Goal: Information Seeking & Learning: Learn about a topic

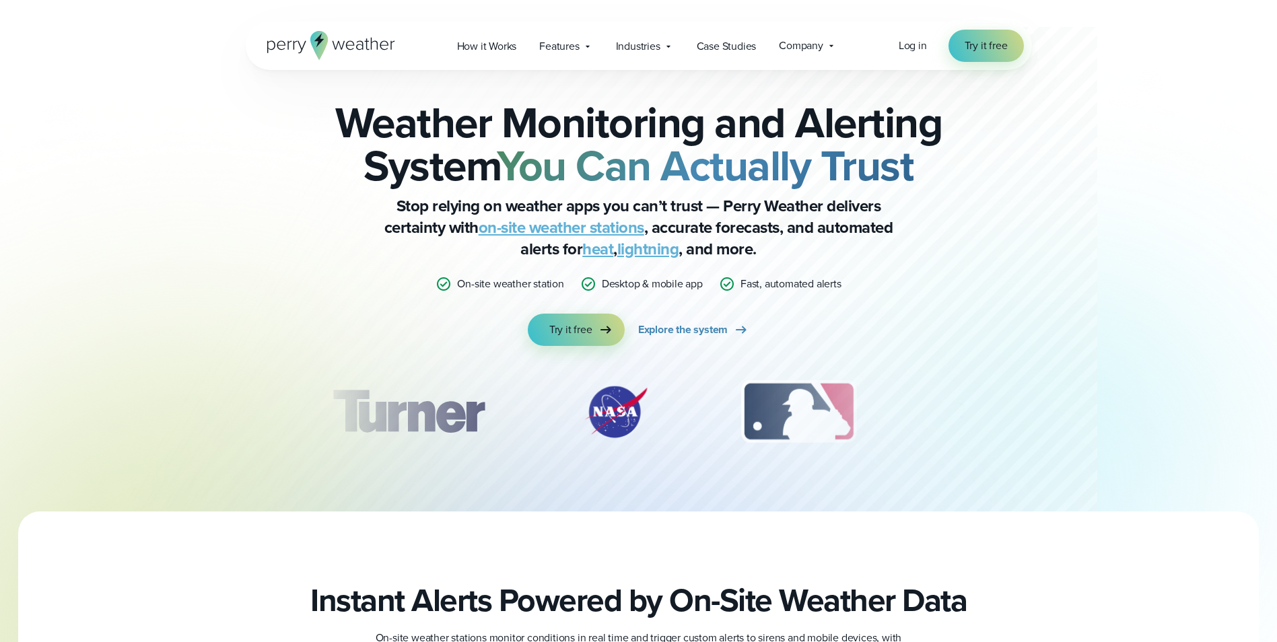
scroll to position [539, 0]
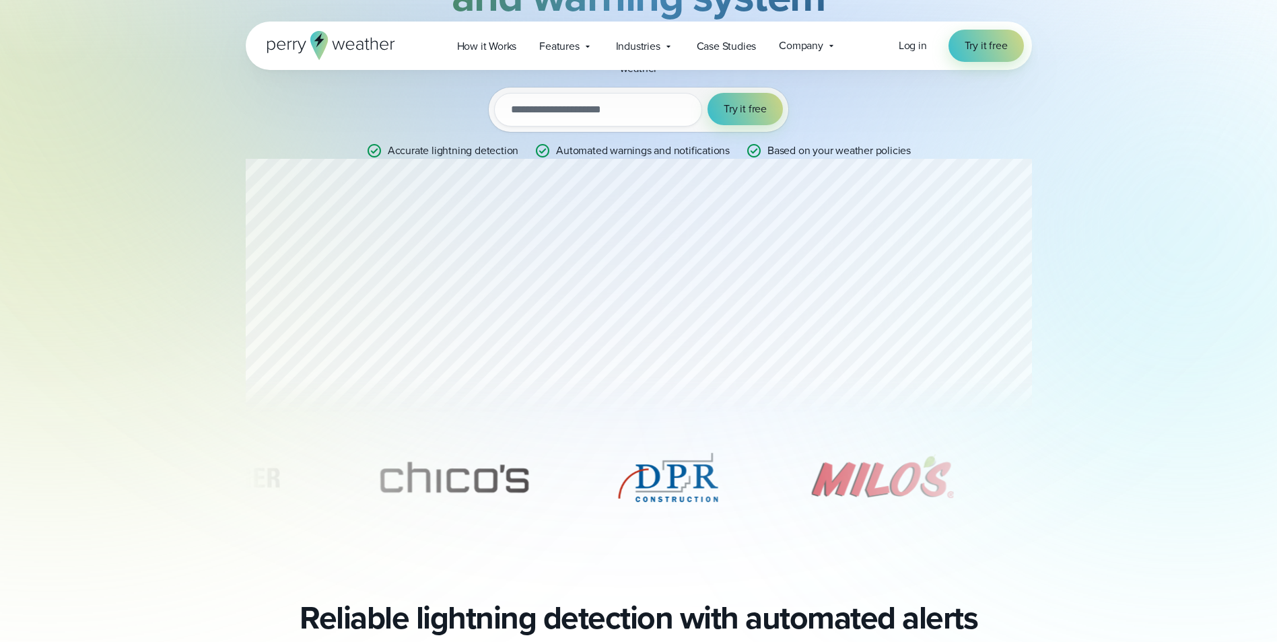
scroll to position [202, 0]
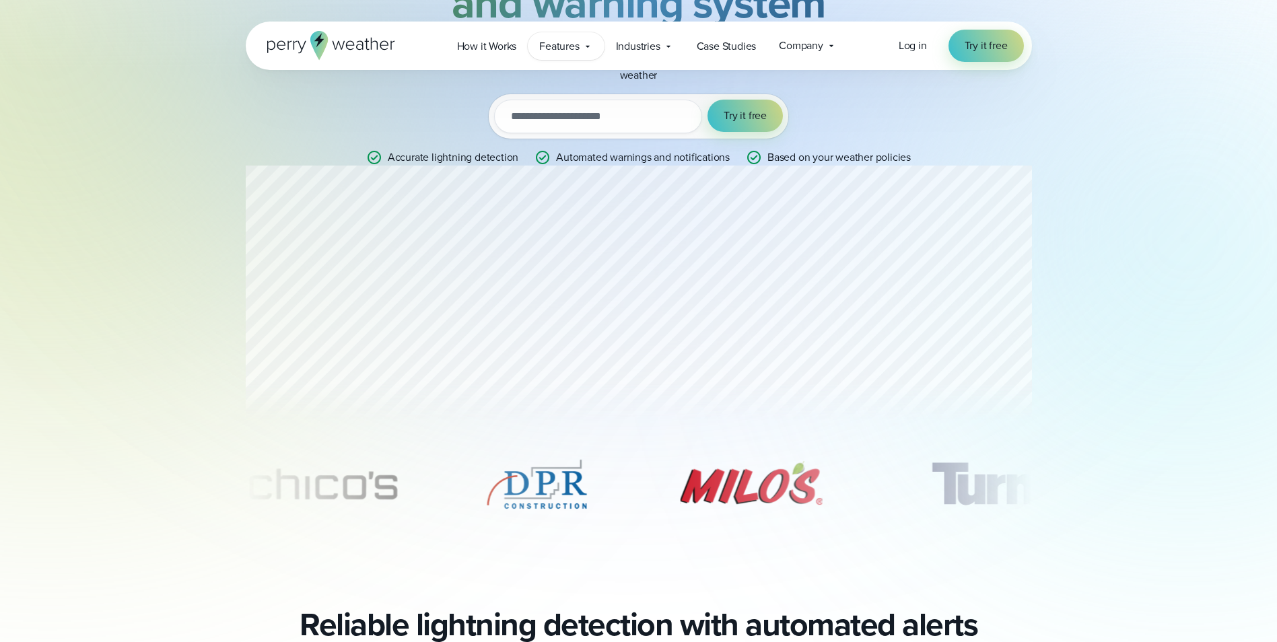
click at [589, 51] on icon at bounding box center [587, 46] width 11 height 11
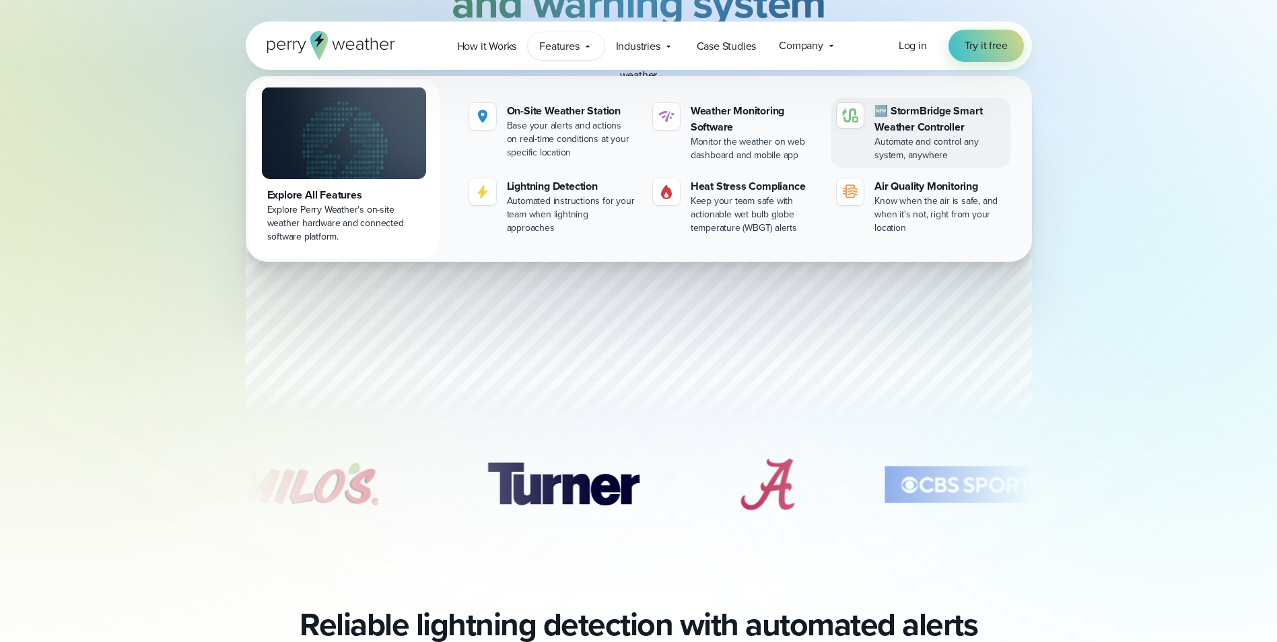
click at [949, 125] on div "🆕 StormBridge Smart Weather Controller" at bounding box center [940, 119] width 130 height 32
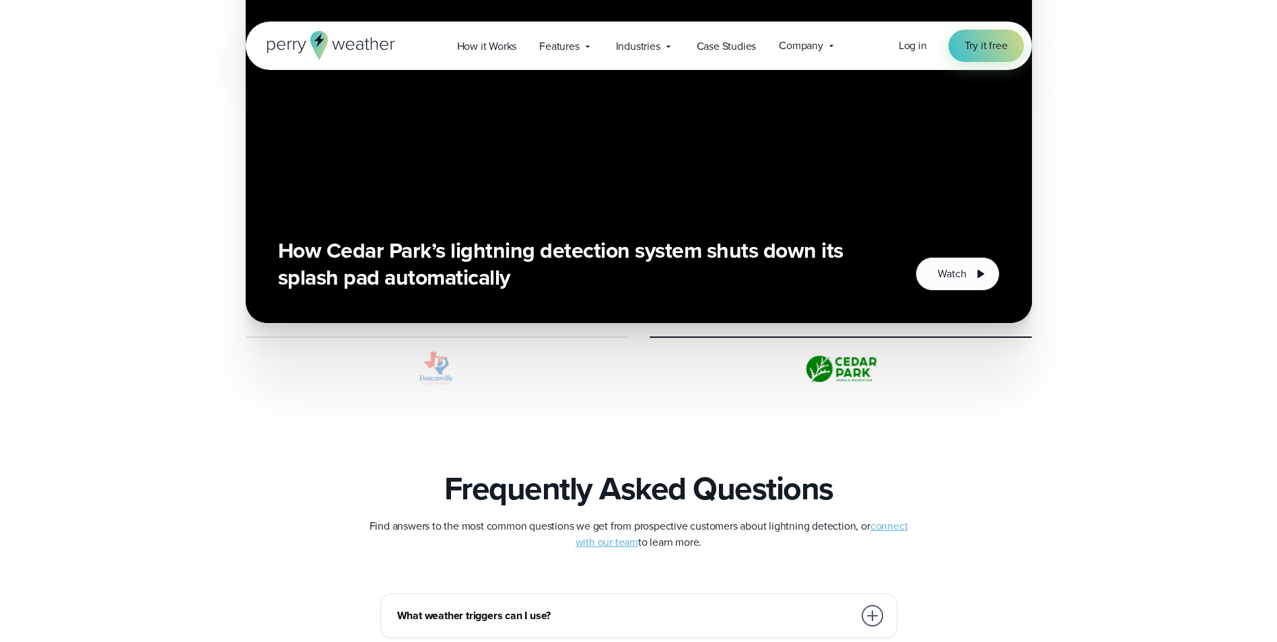
scroll to position [2963, 0]
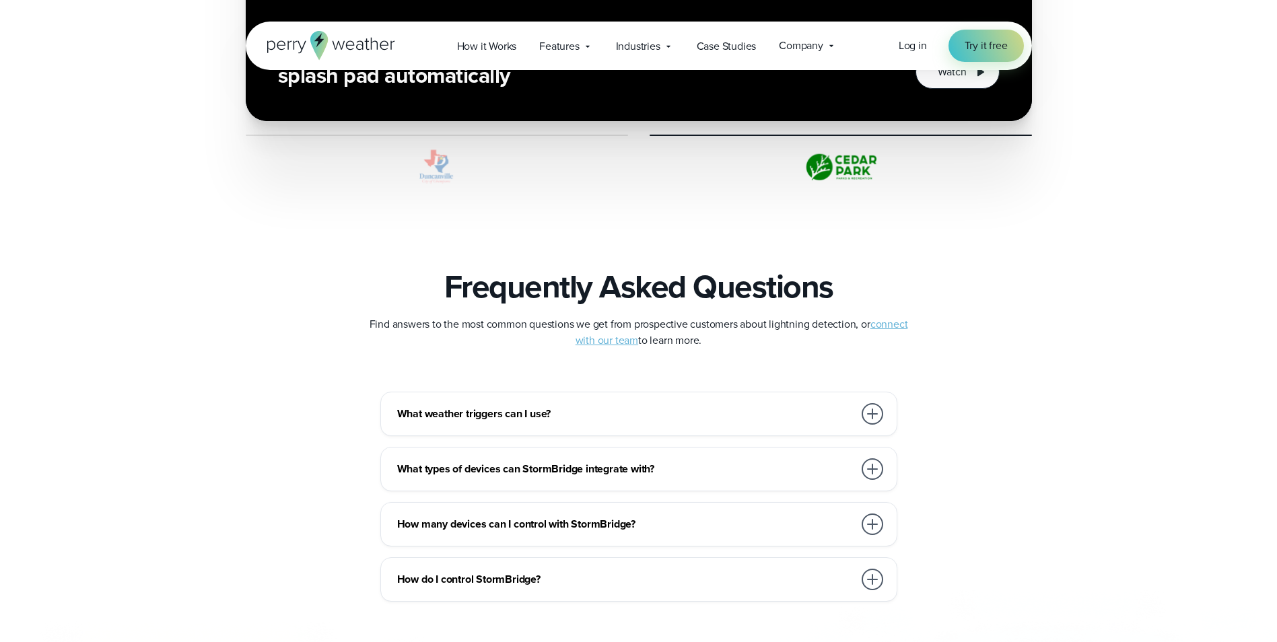
click at [523, 407] on h3 "What weather triggers can I use?" at bounding box center [625, 414] width 457 height 16
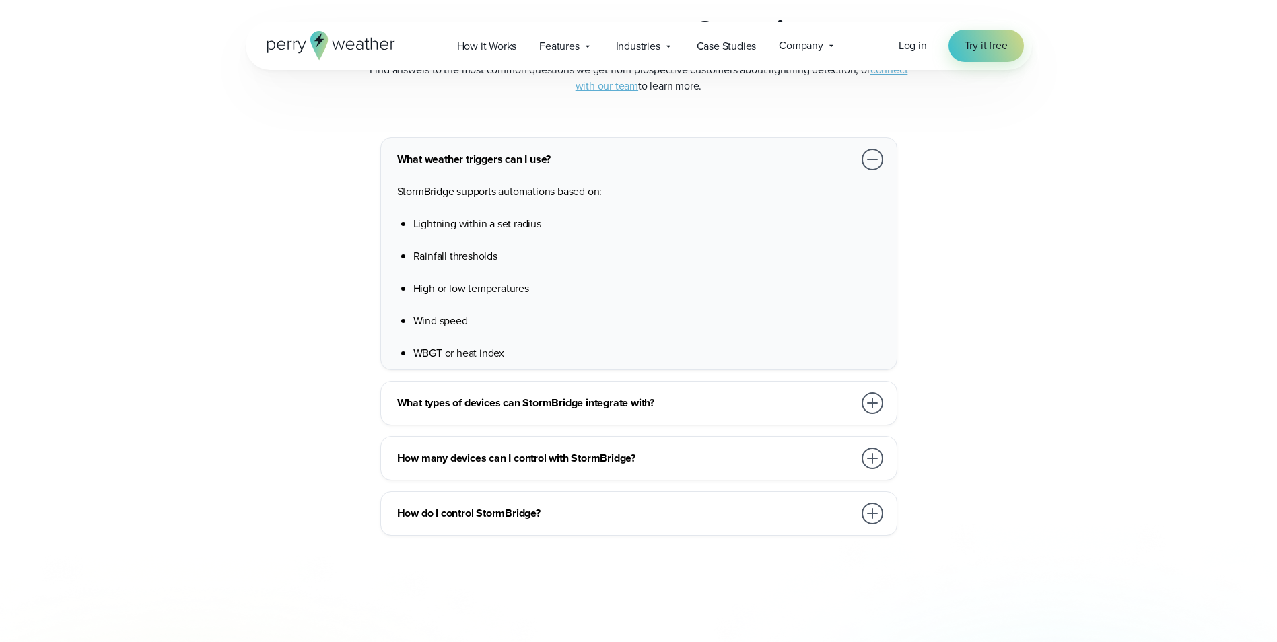
scroll to position [3232, 0]
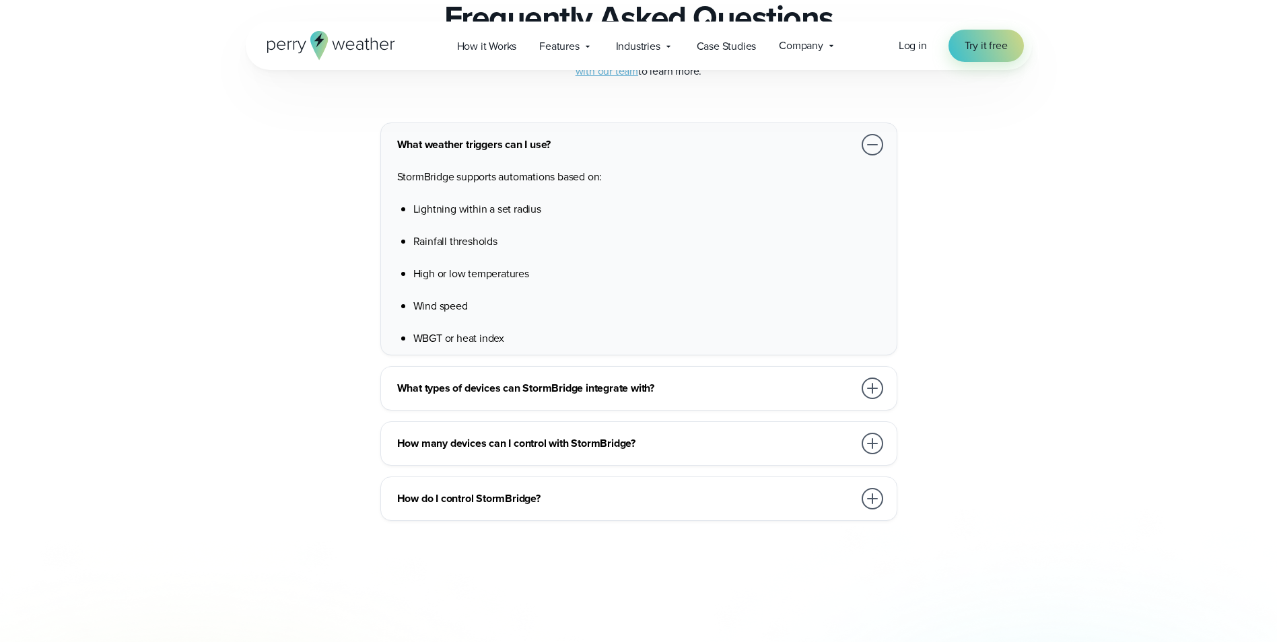
click at [569, 401] on div "What types of devices can StormBridge integrate with?" at bounding box center [641, 388] width 489 height 27
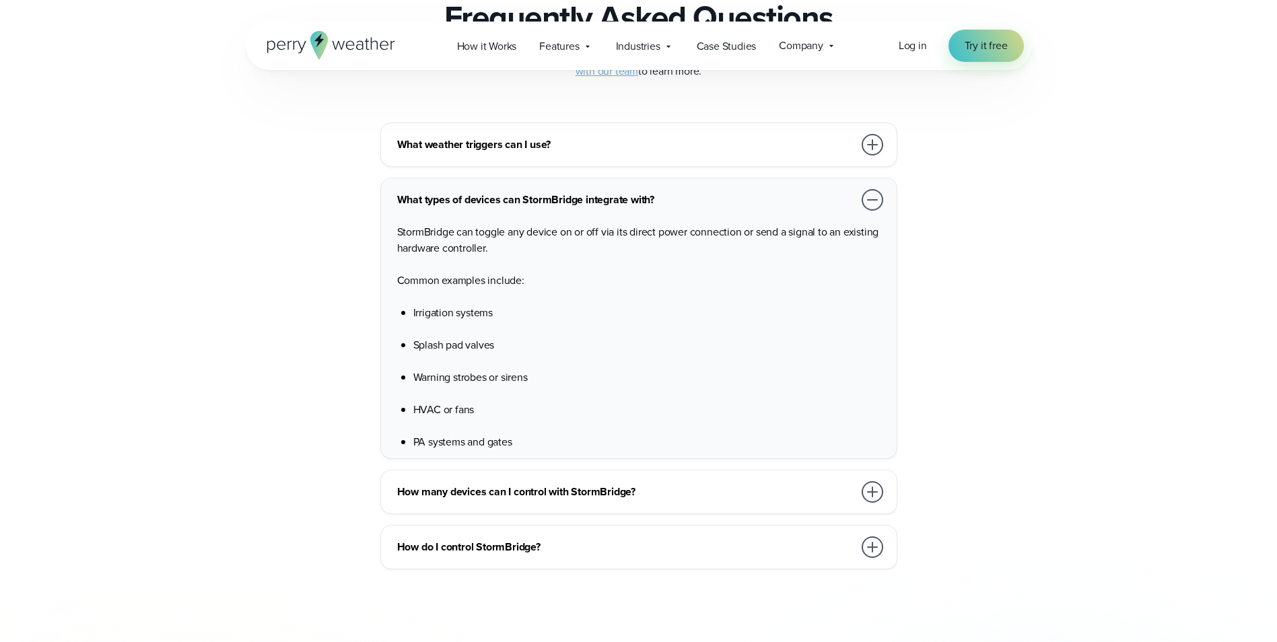
click at [572, 485] on h3 "How many devices can I control with StormBridge?" at bounding box center [625, 492] width 457 height 16
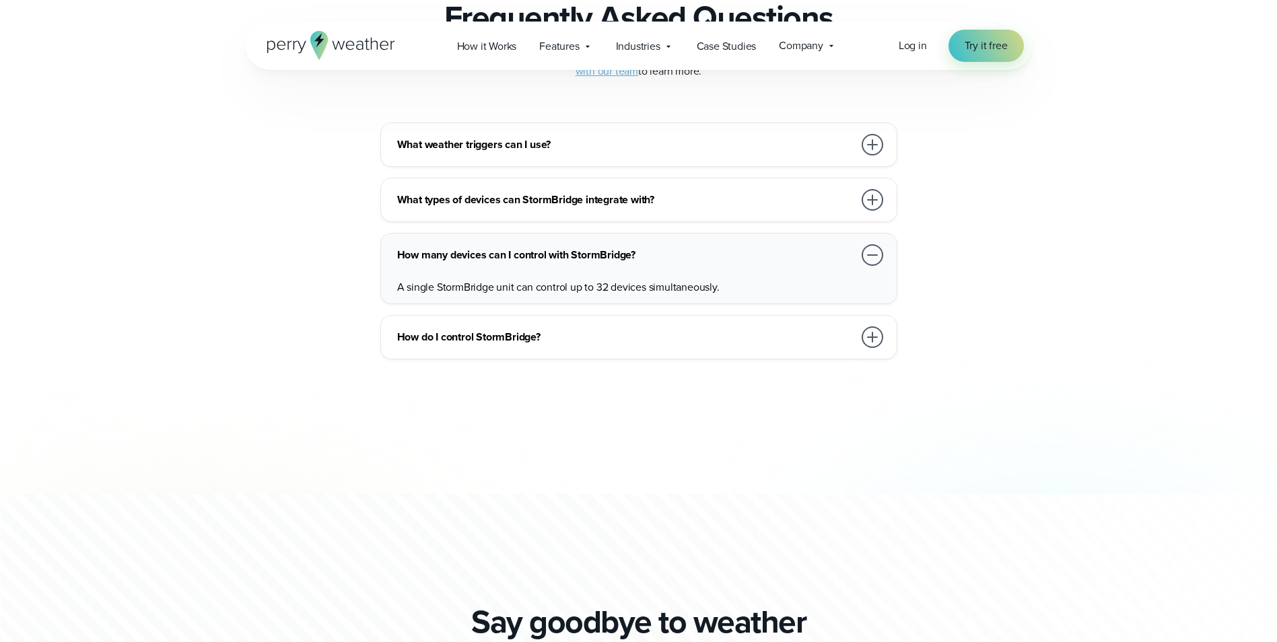
click at [867, 255] on div at bounding box center [873, 255] width 22 height 22
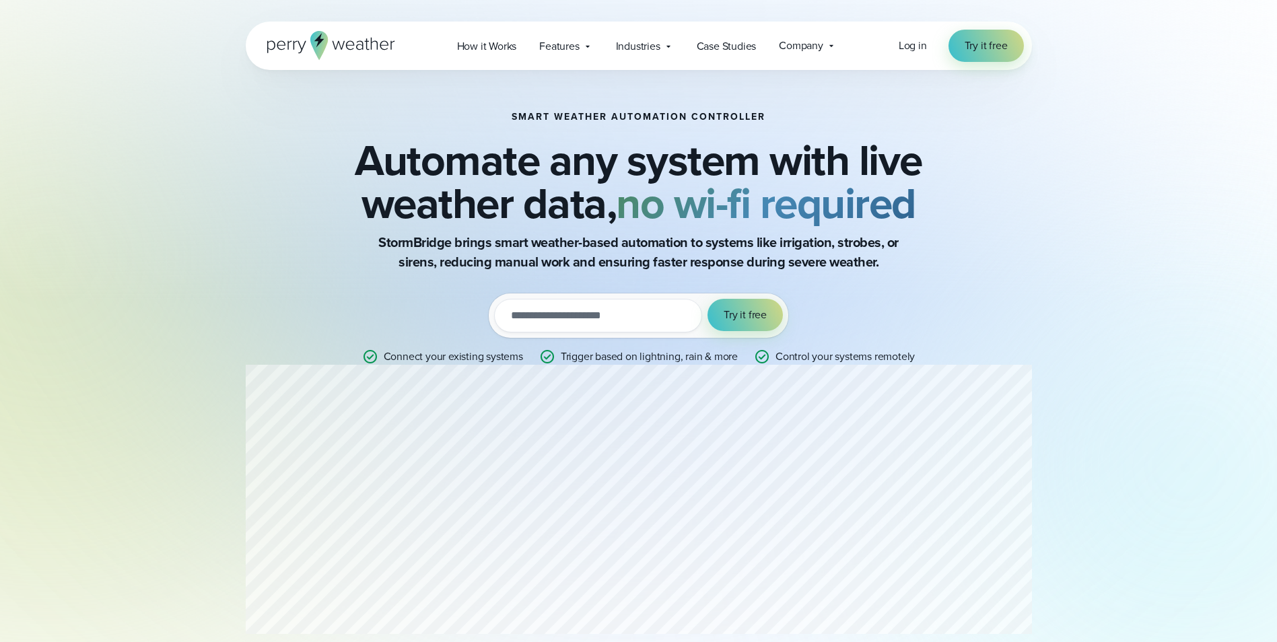
scroll to position [0, 0]
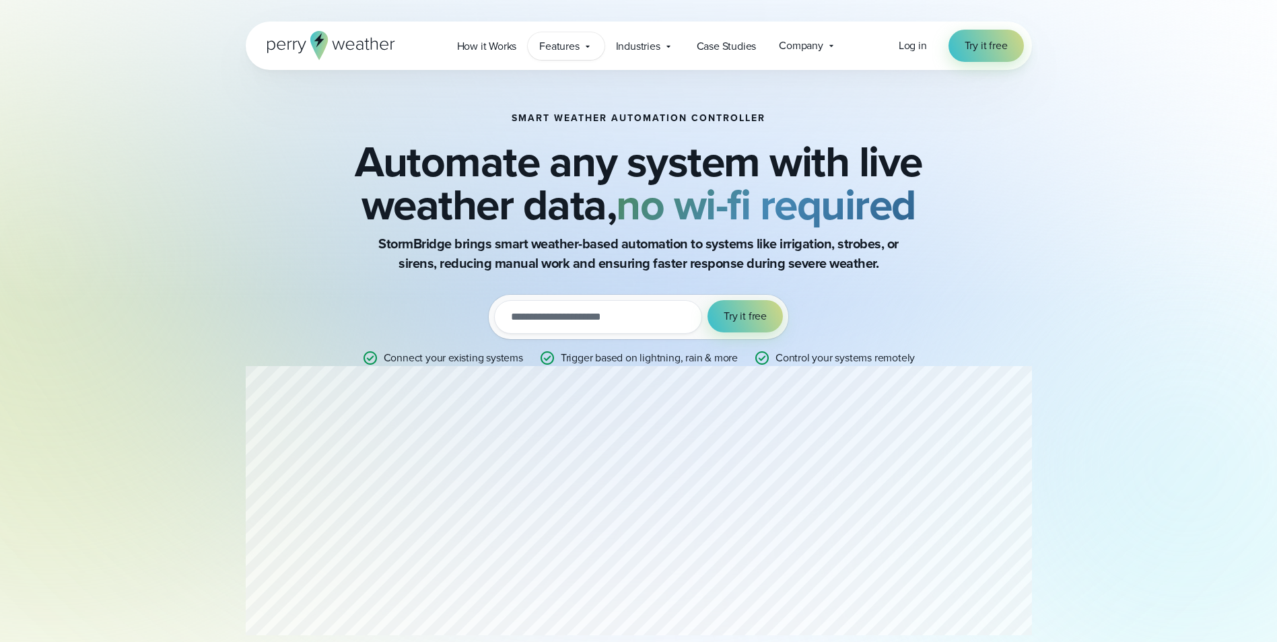
click at [572, 54] on span "Features" at bounding box center [559, 46] width 40 height 16
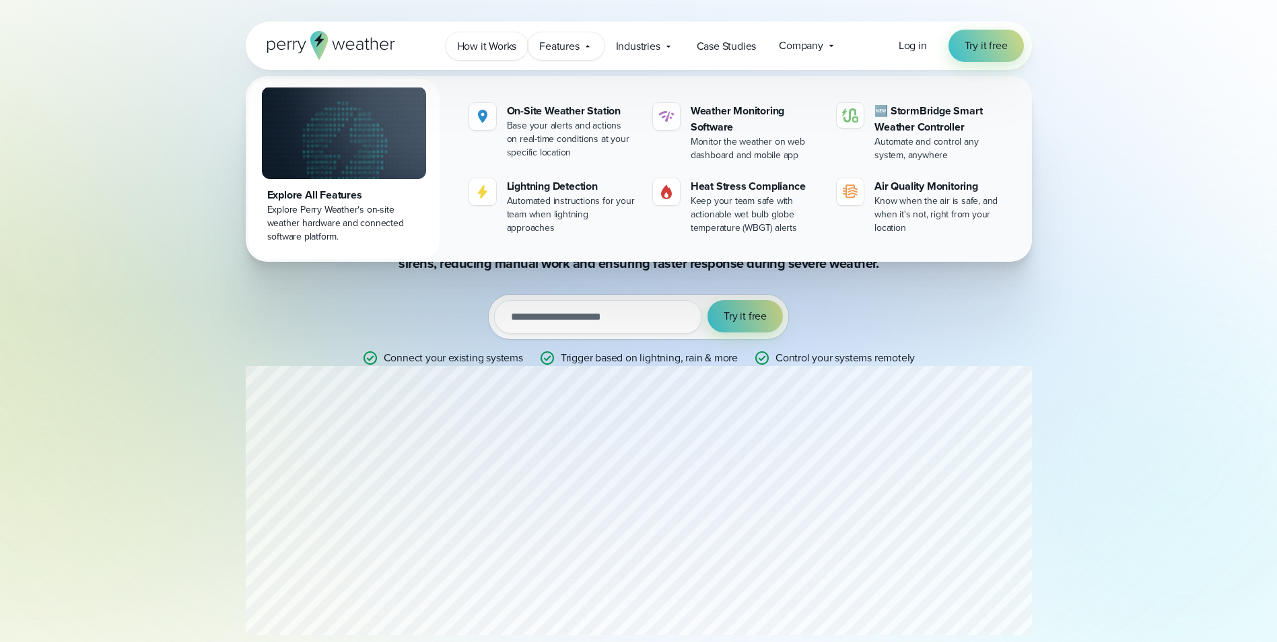
click at [467, 37] on link "How it Works" at bounding box center [487, 46] width 83 height 28
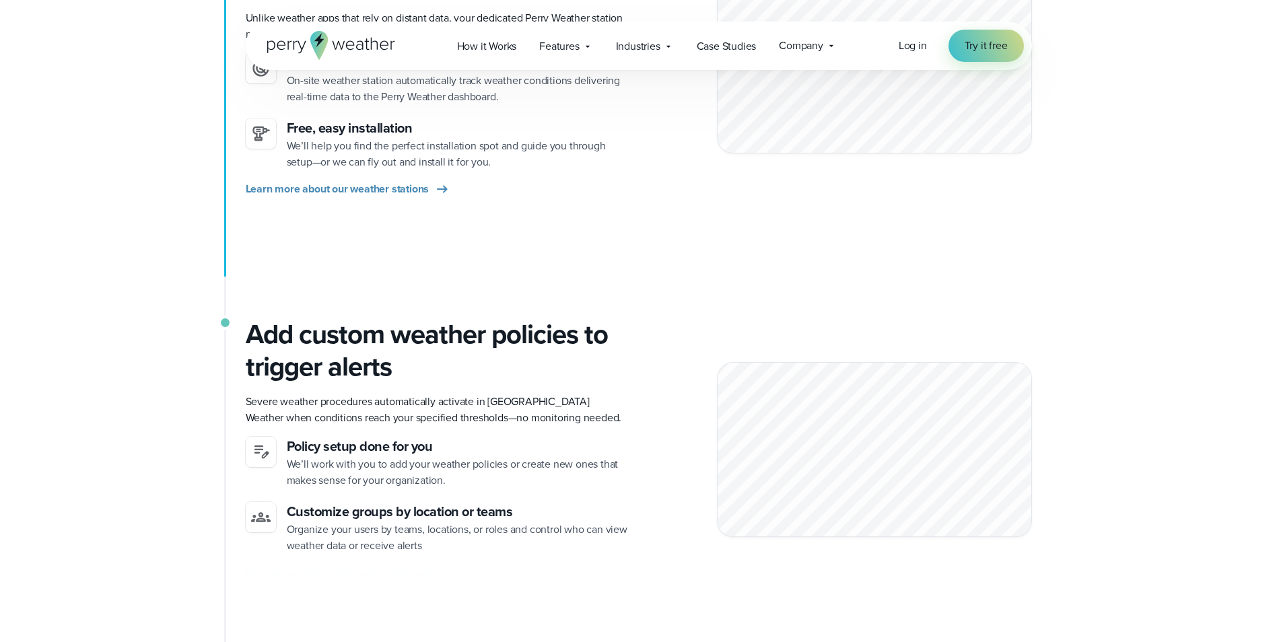
scroll to position [606, 0]
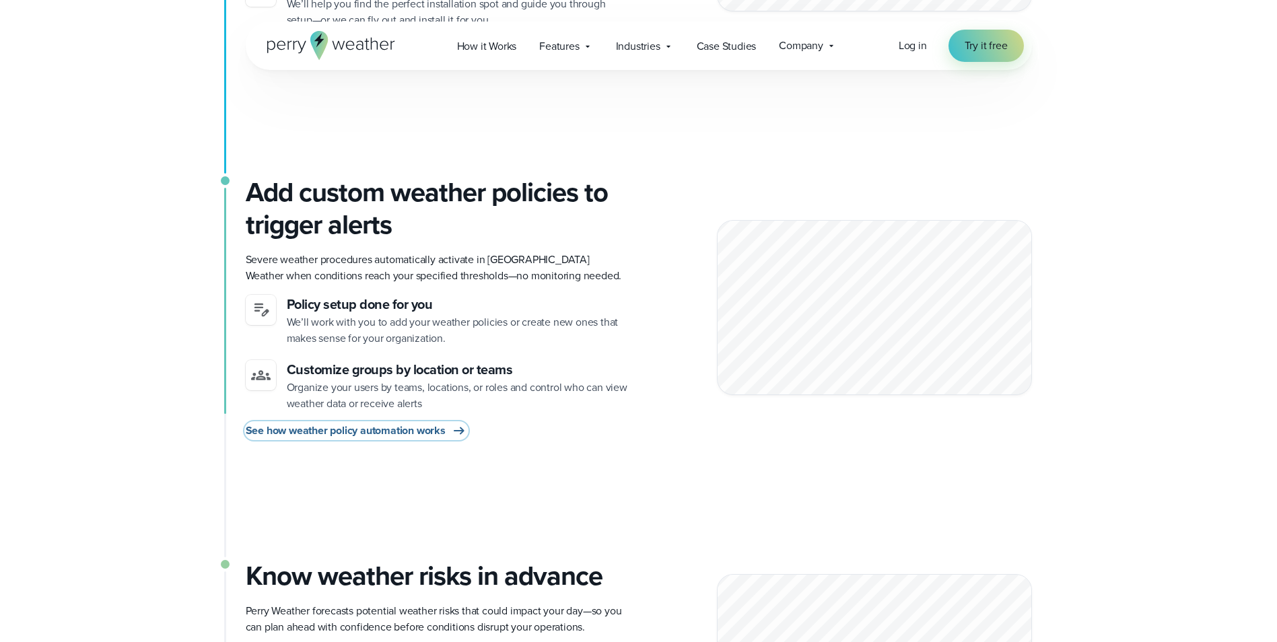
click at [380, 436] on span "See how weather policy automation works" at bounding box center [346, 431] width 200 height 16
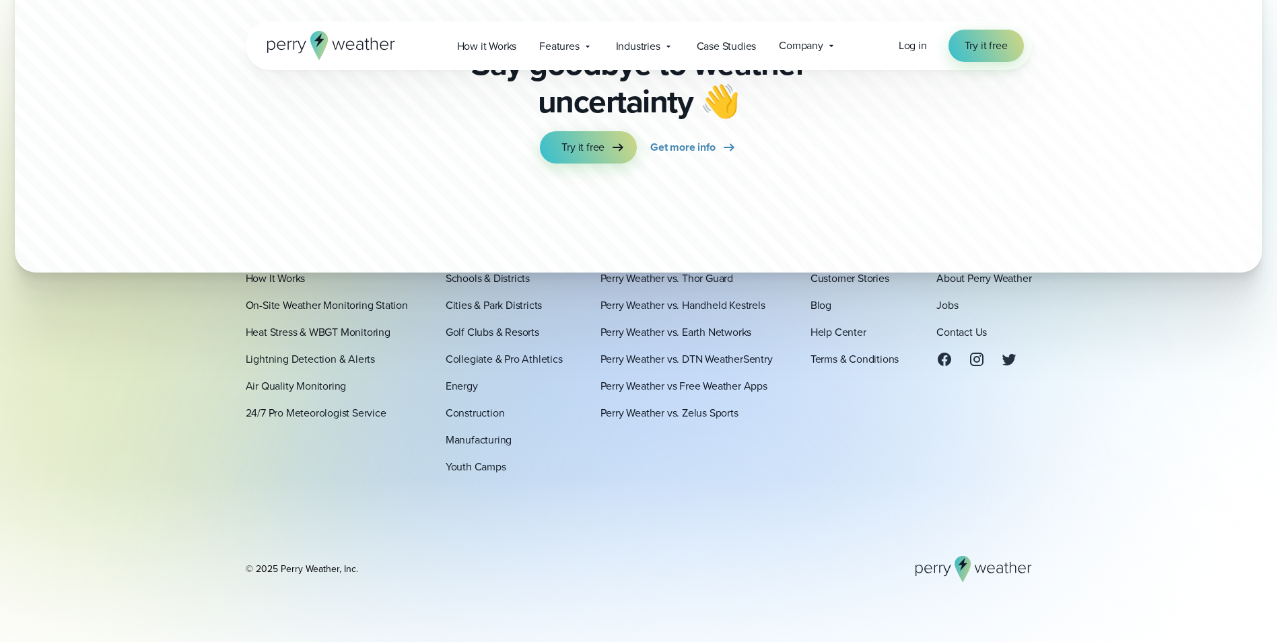
scroll to position [4134, 0]
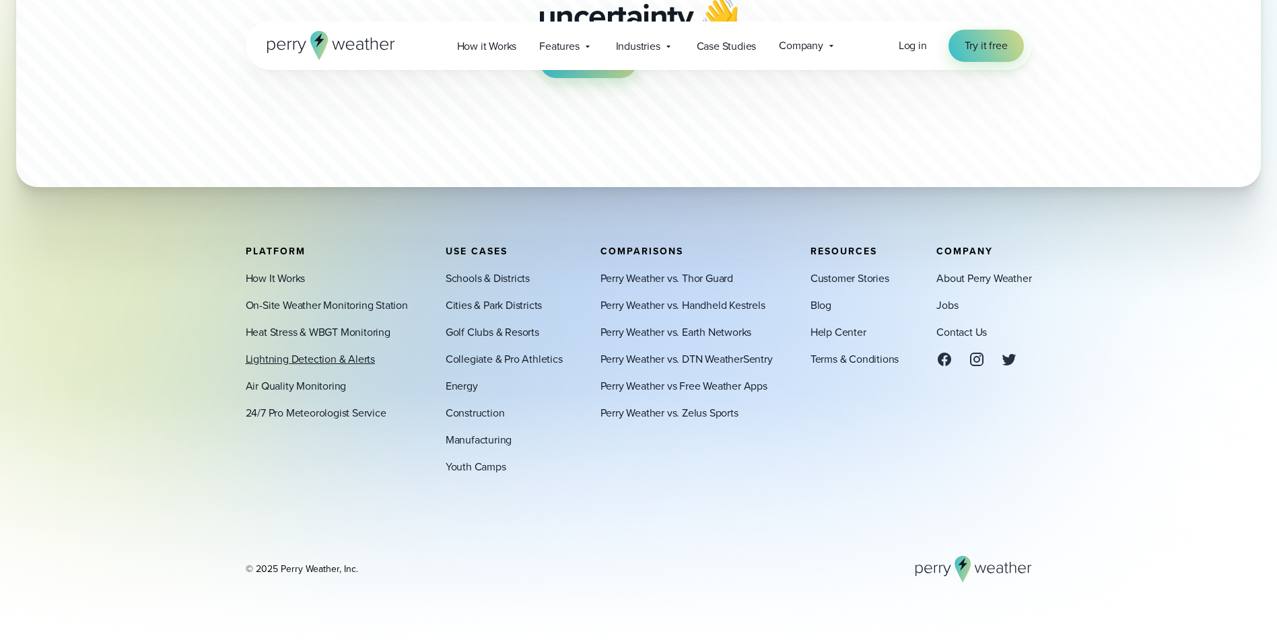
click at [320, 362] on link "Lightning Detection & Alerts" at bounding box center [310, 359] width 129 height 16
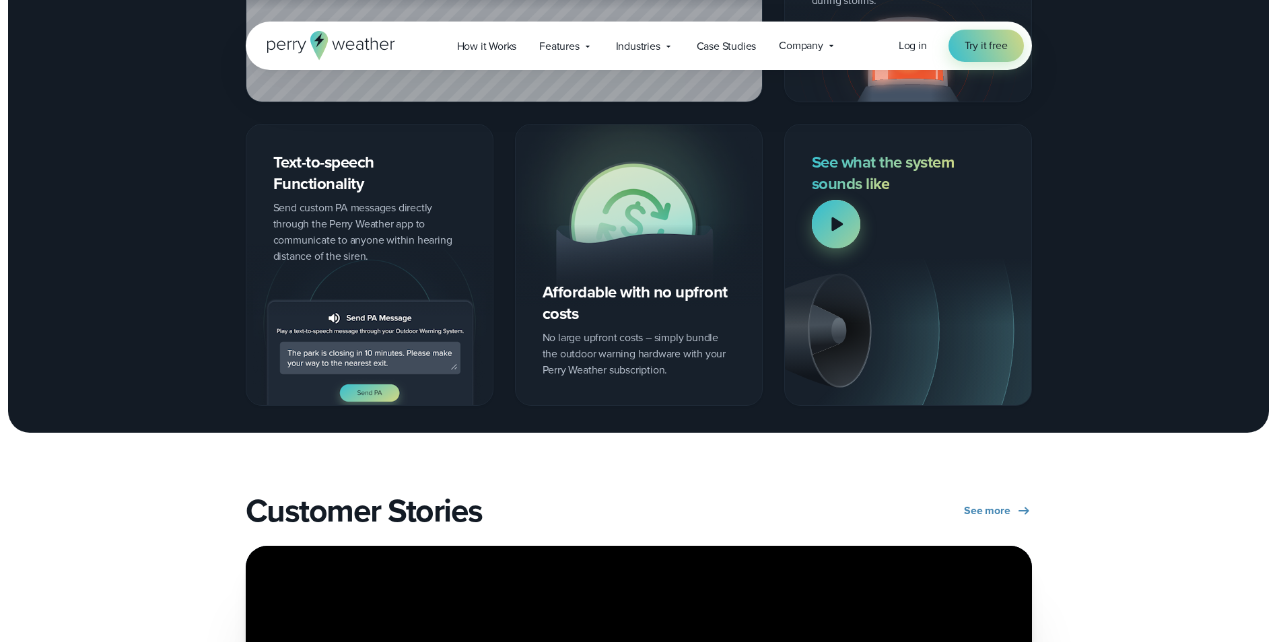
scroll to position [1818, 0]
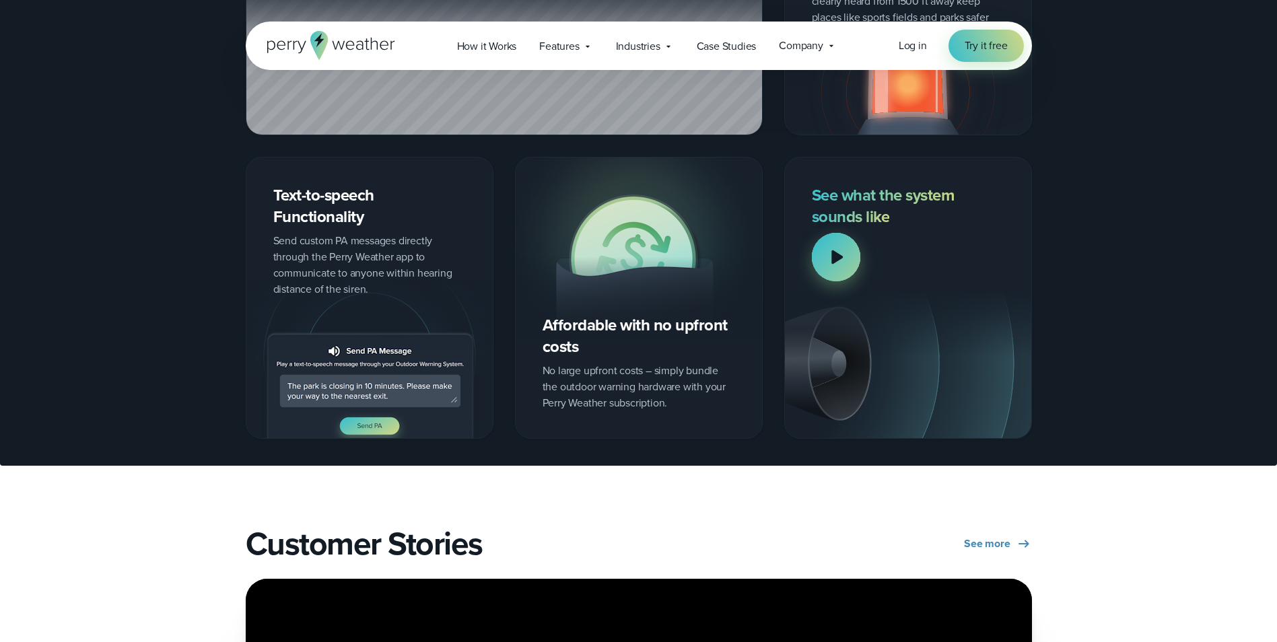
click at [852, 254] on div at bounding box center [836, 257] width 48 height 48
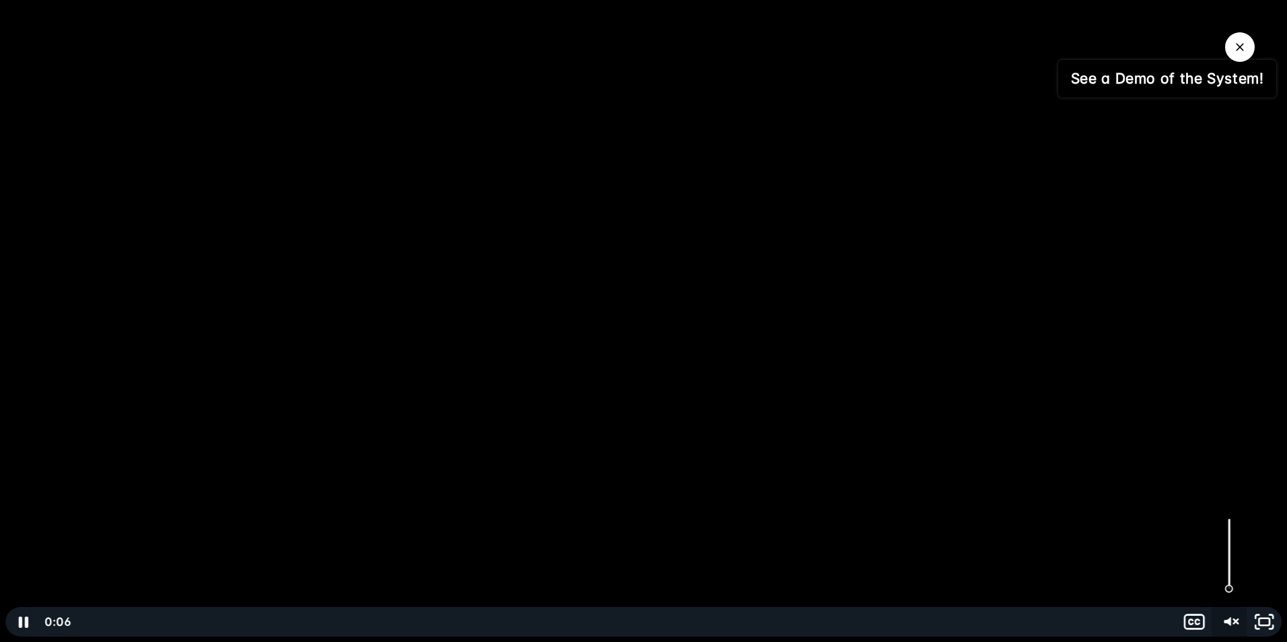
click at [1227, 623] on icon "Unmute" at bounding box center [1227, 621] width 7 height 9
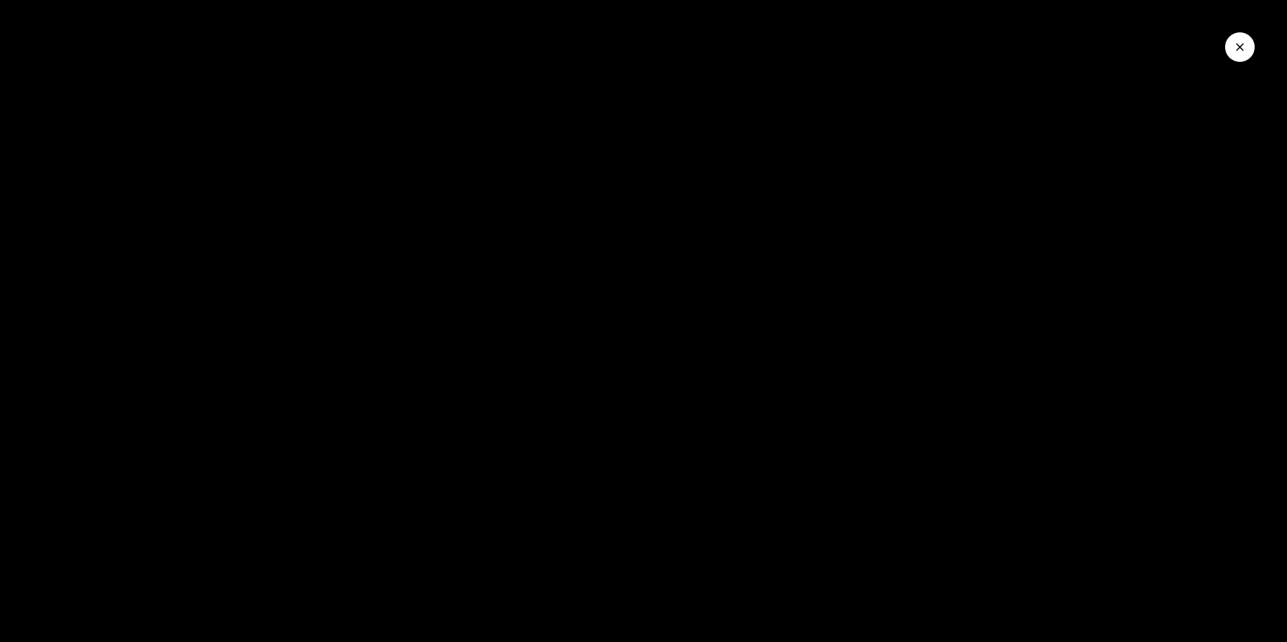
click at [1232, 45] on button "Close Video" at bounding box center [1240, 47] width 30 height 30
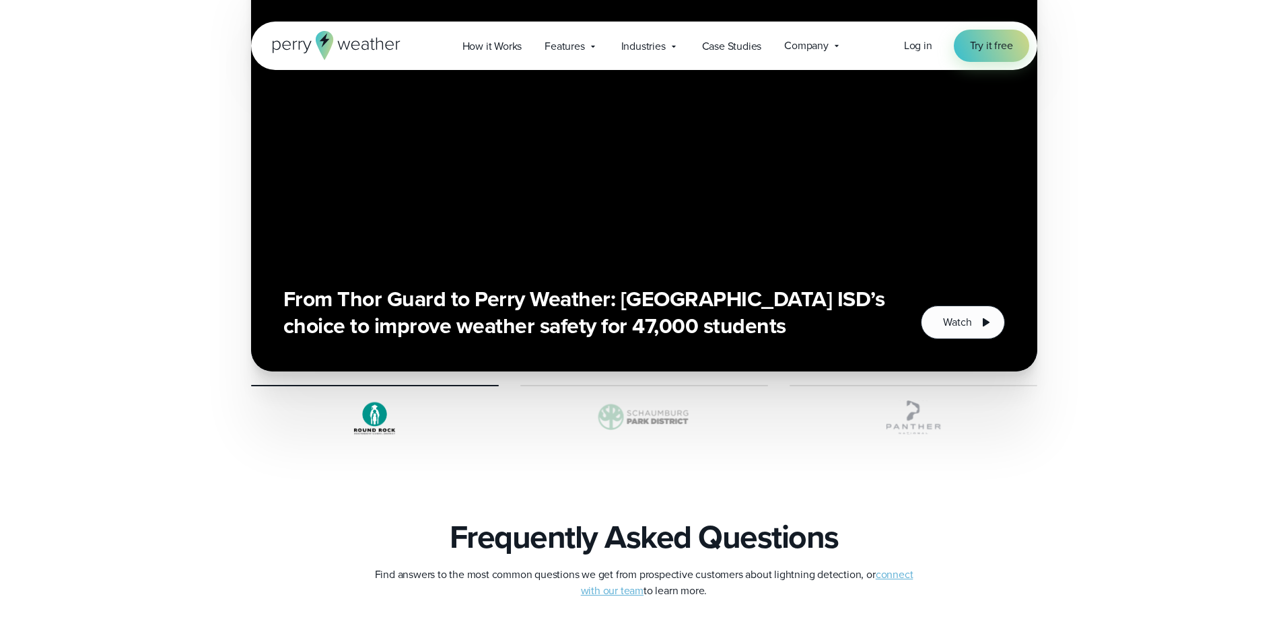
scroll to position [2491, 0]
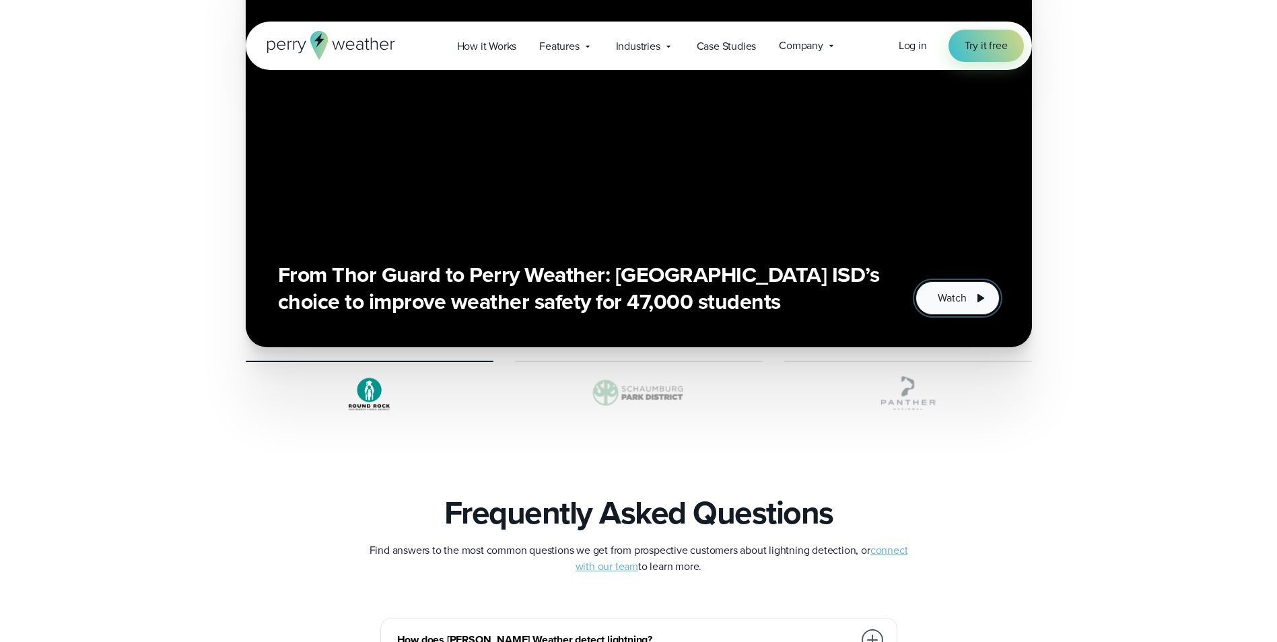
click at [951, 295] on span "Watch" at bounding box center [952, 298] width 28 height 16
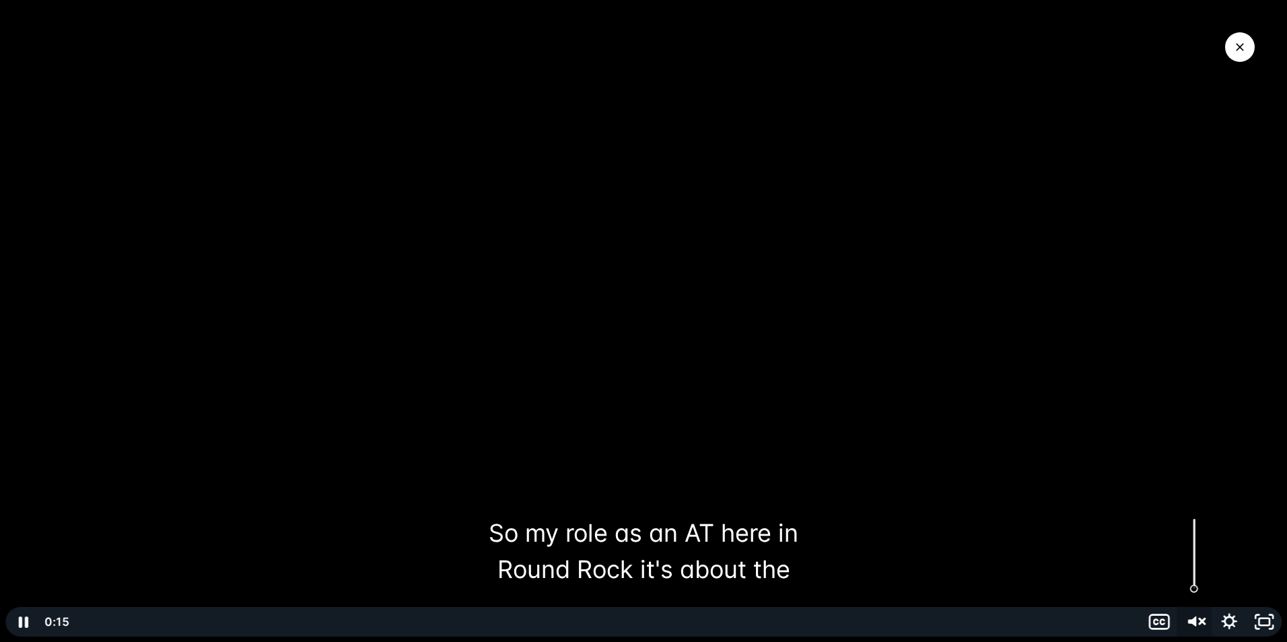
click at [1197, 625] on icon "Unmute" at bounding box center [1195, 623] width 42 height 36
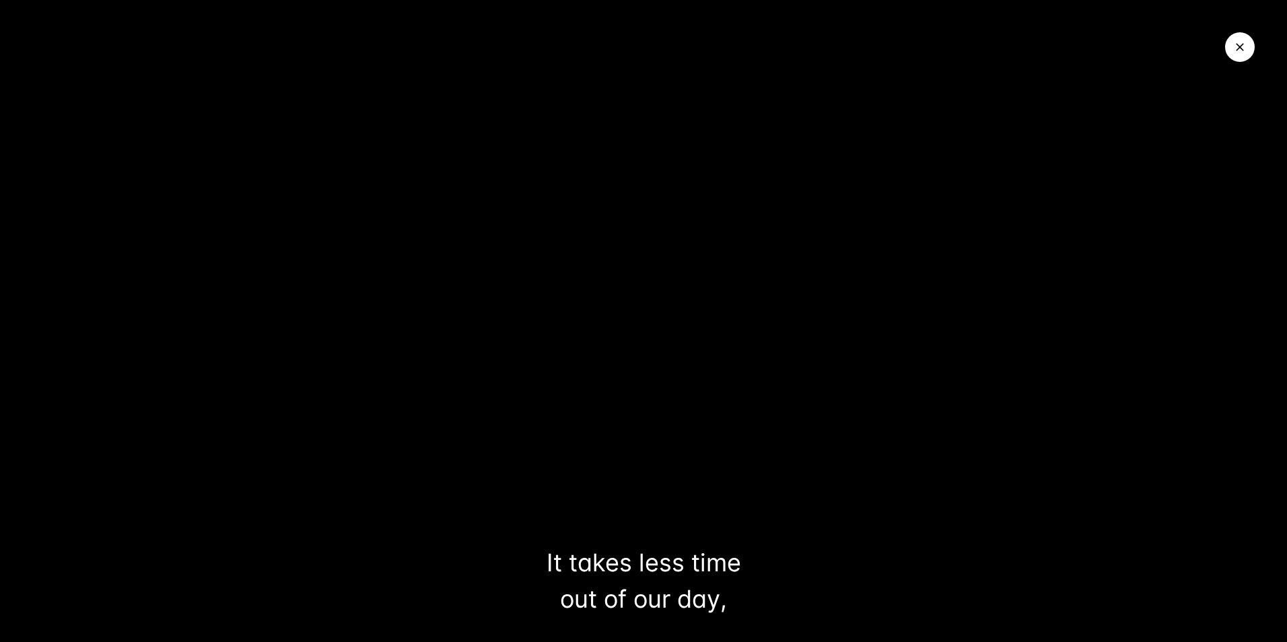
click at [1238, 35] on button "Close Video" at bounding box center [1240, 47] width 30 height 30
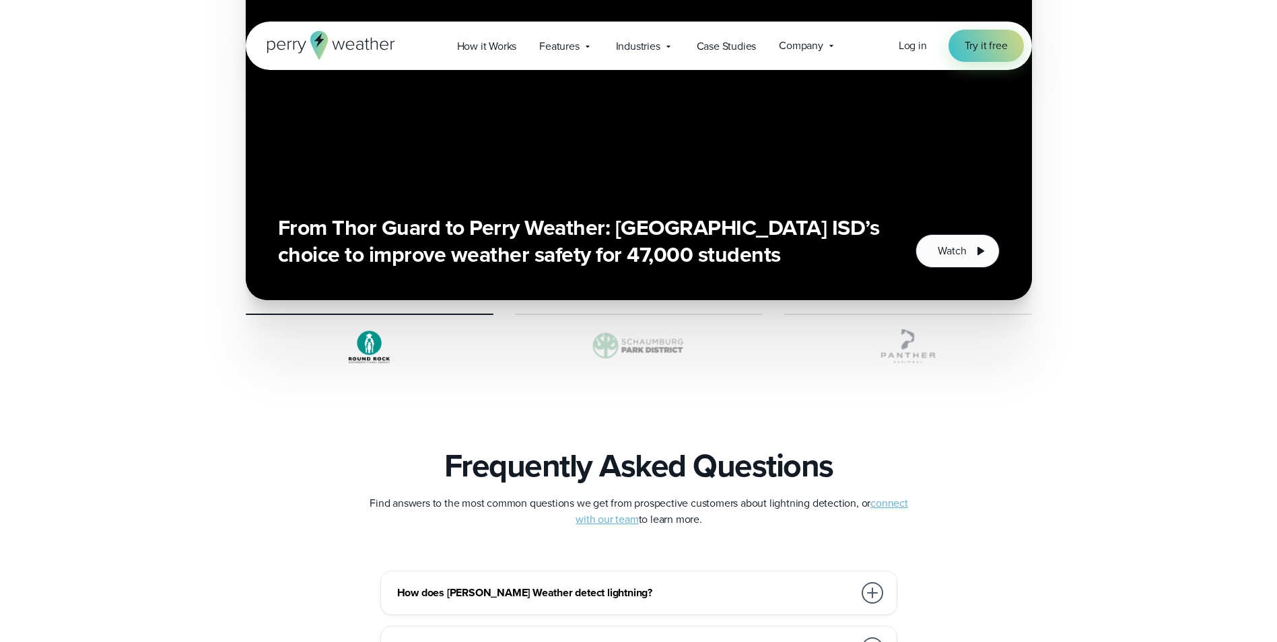
scroll to position [2761, 0]
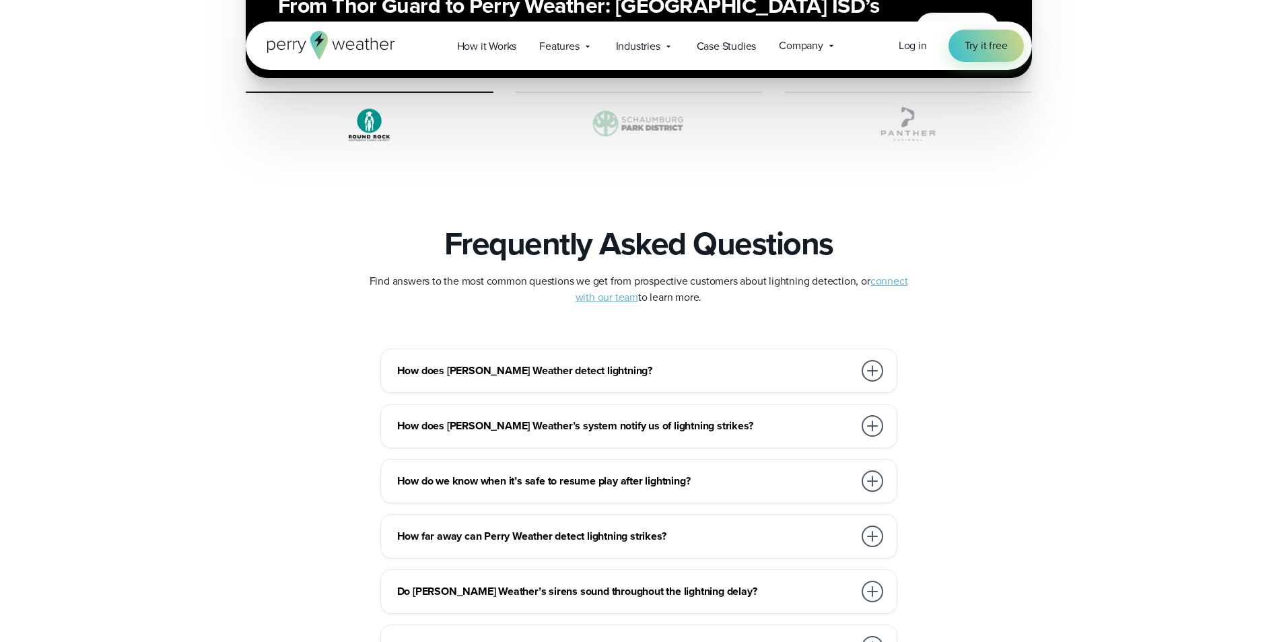
click at [650, 371] on h3 "How does Perry Weather detect lightning?" at bounding box center [625, 371] width 457 height 16
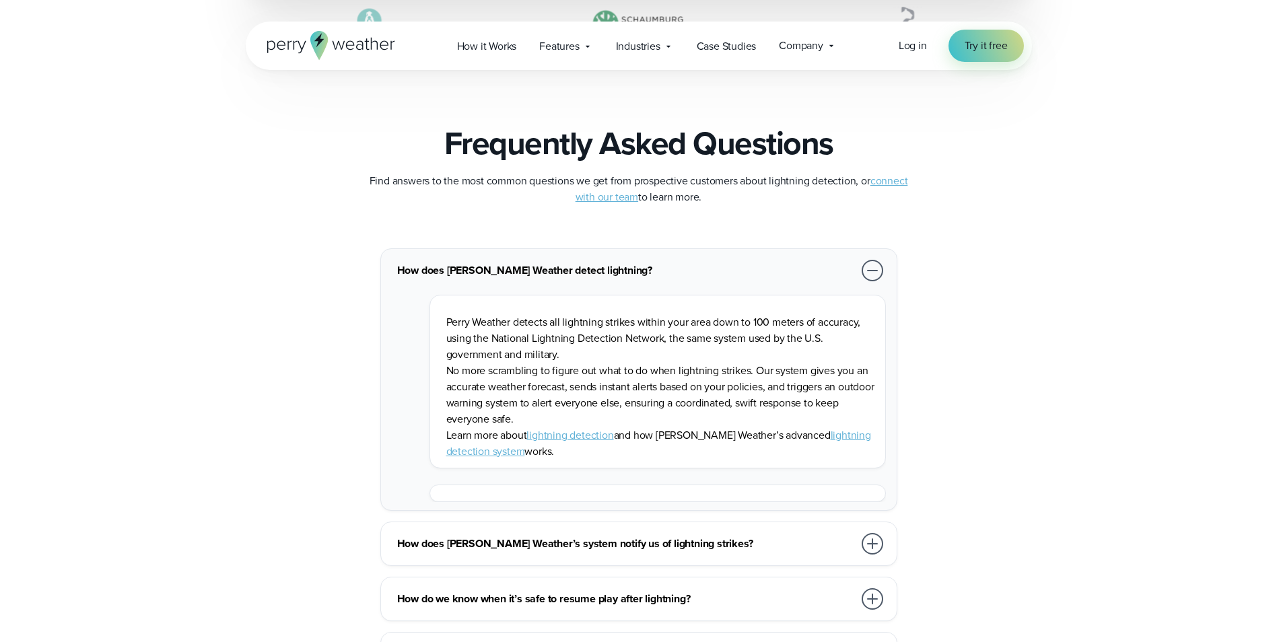
scroll to position [2963, 0]
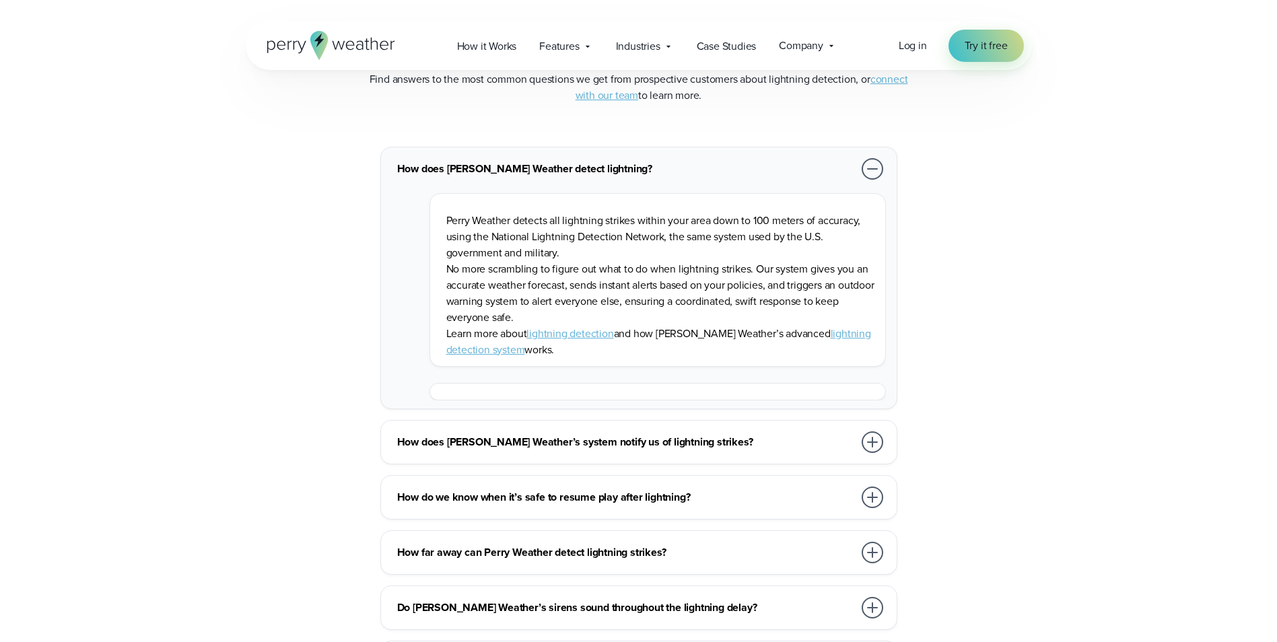
click at [644, 438] on h3 "How does Perry Weather’s system notify us of lightning strikes?" at bounding box center [625, 442] width 457 height 16
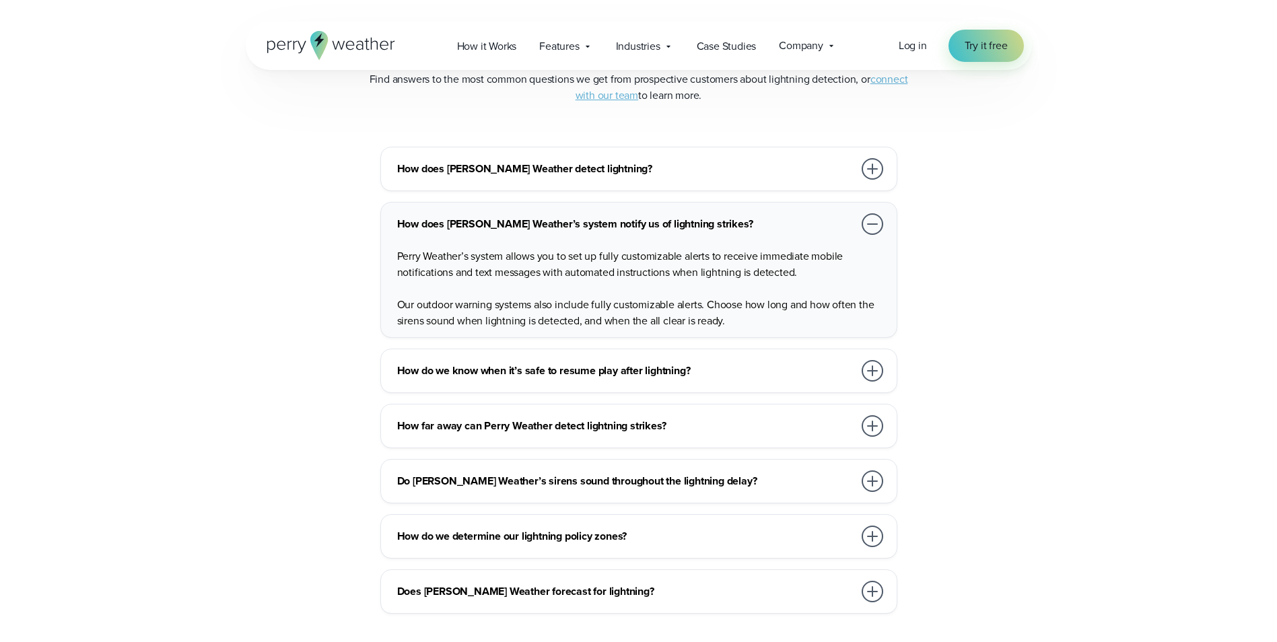
click at [636, 376] on h3 "How do we know when it’s safe to resume play after lightning?" at bounding box center [625, 371] width 457 height 16
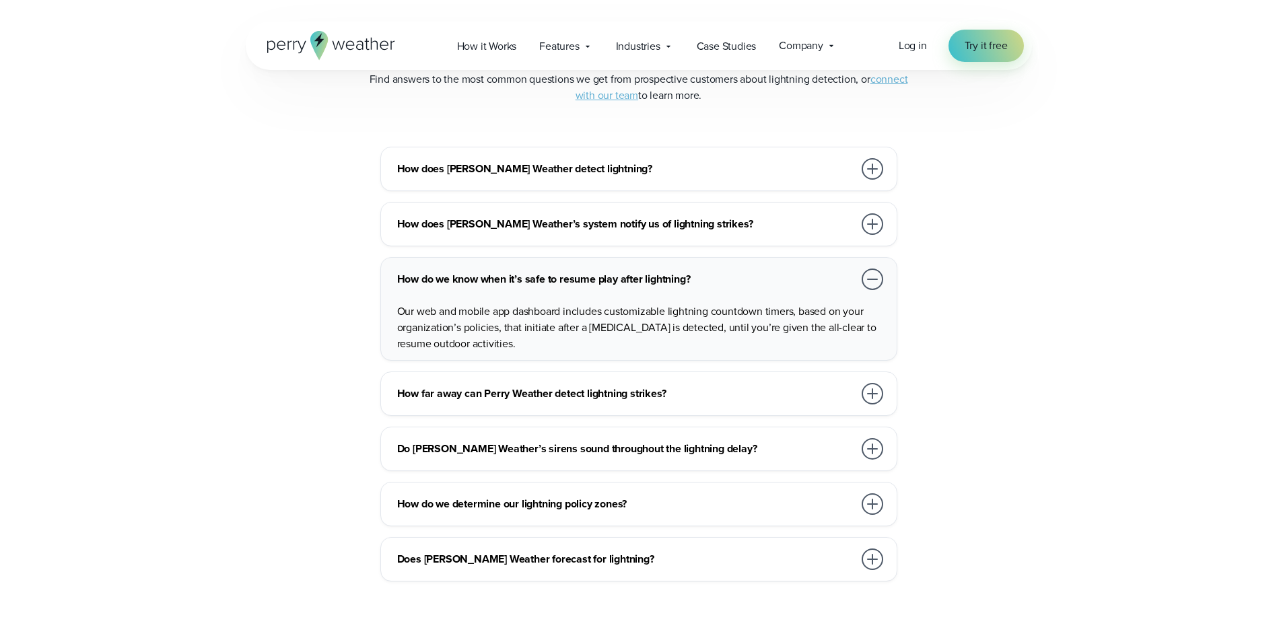
click at [605, 403] on div "How far away can Perry Weather detect lightning strikes?" at bounding box center [641, 393] width 489 height 27
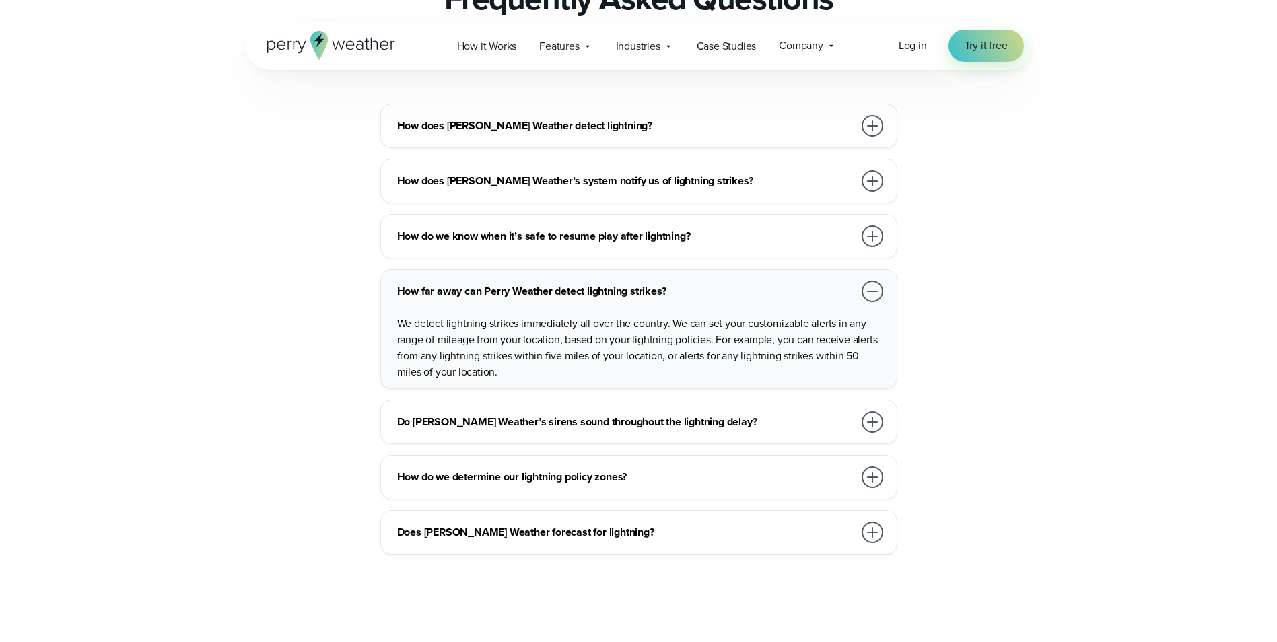
scroll to position [3030, 0]
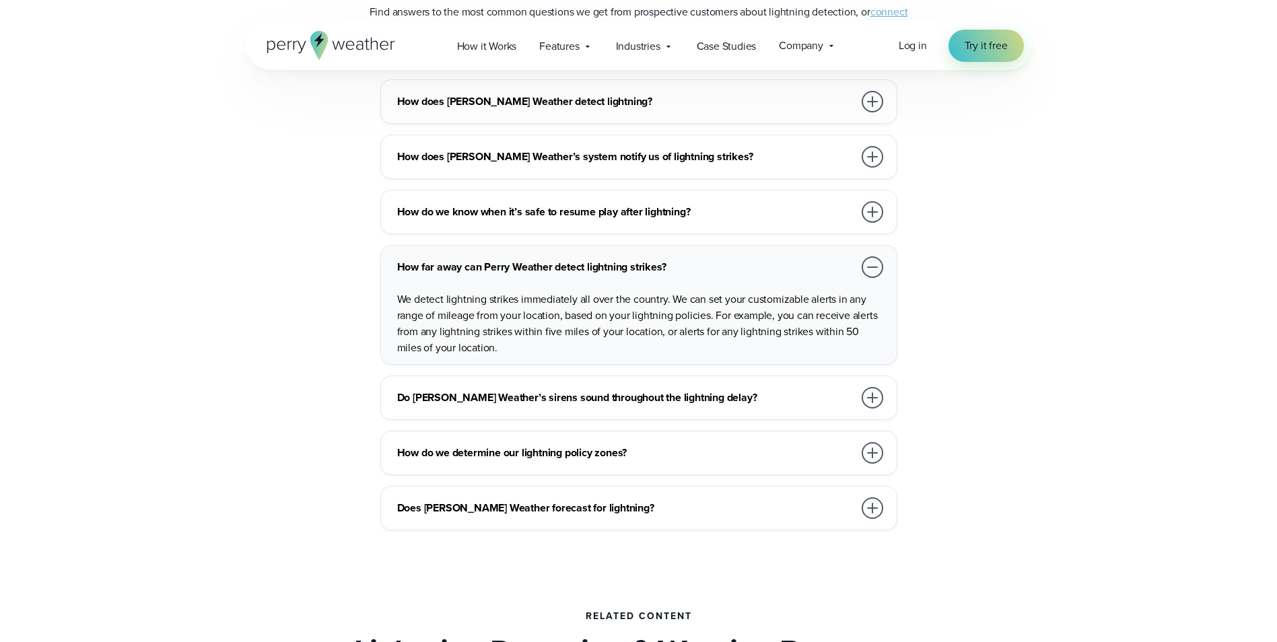
click at [605, 403] on h3 "Do Perry Weather’s sirens sound throughout the lightning delay?" at bounding box center [625, 398] width 457 height 16
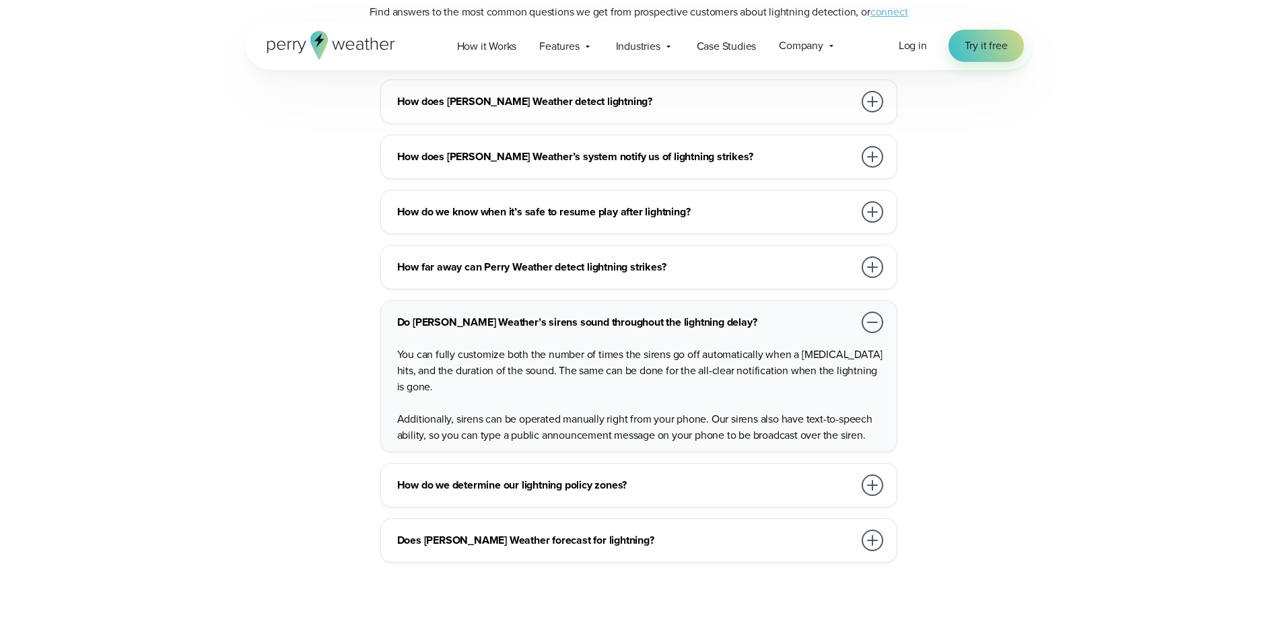
click at [667, 491] on h3 "How do we determine our lightning policy zones?" at bounding box center [625, 485] width 457 height 16
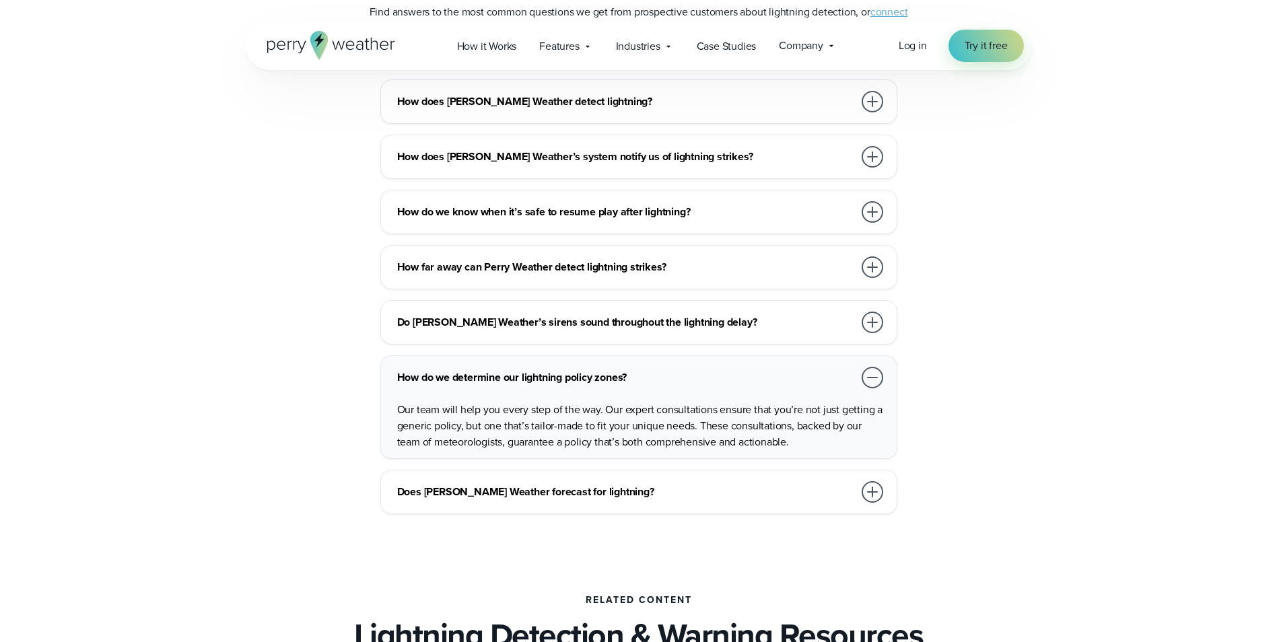
click at [617, 500] on h3 "Does Perry Weather forecast for lightning?" at bounding box center [625, 492] width 457 height 16
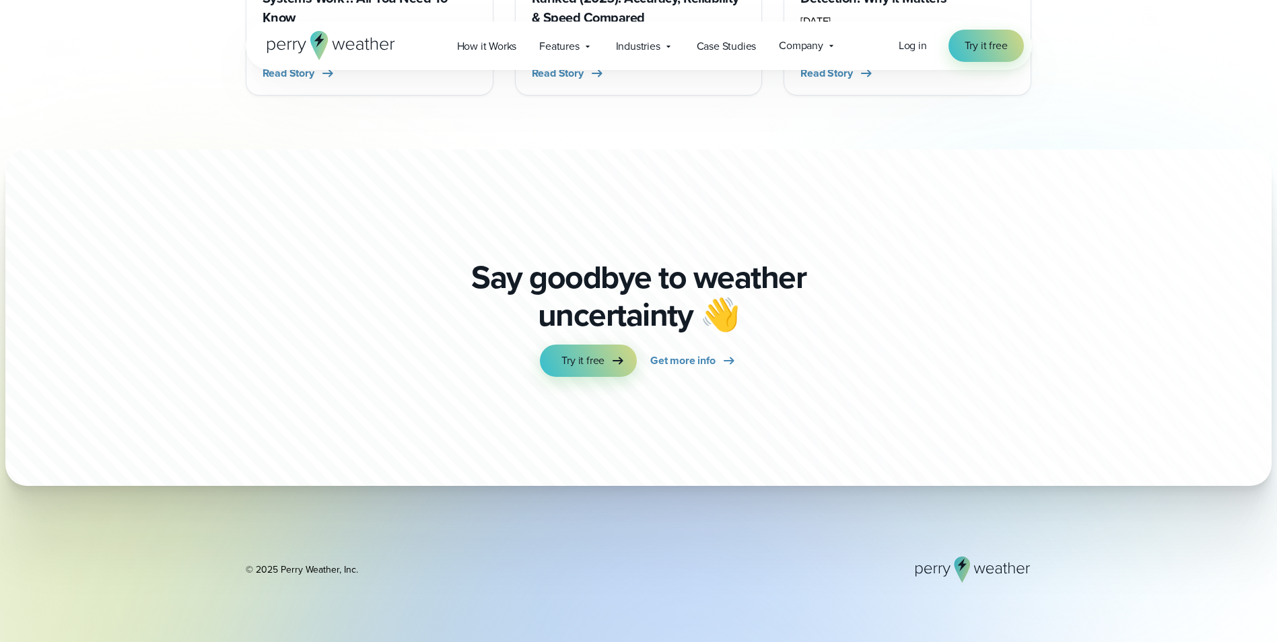
scroll to position [3703, 0]
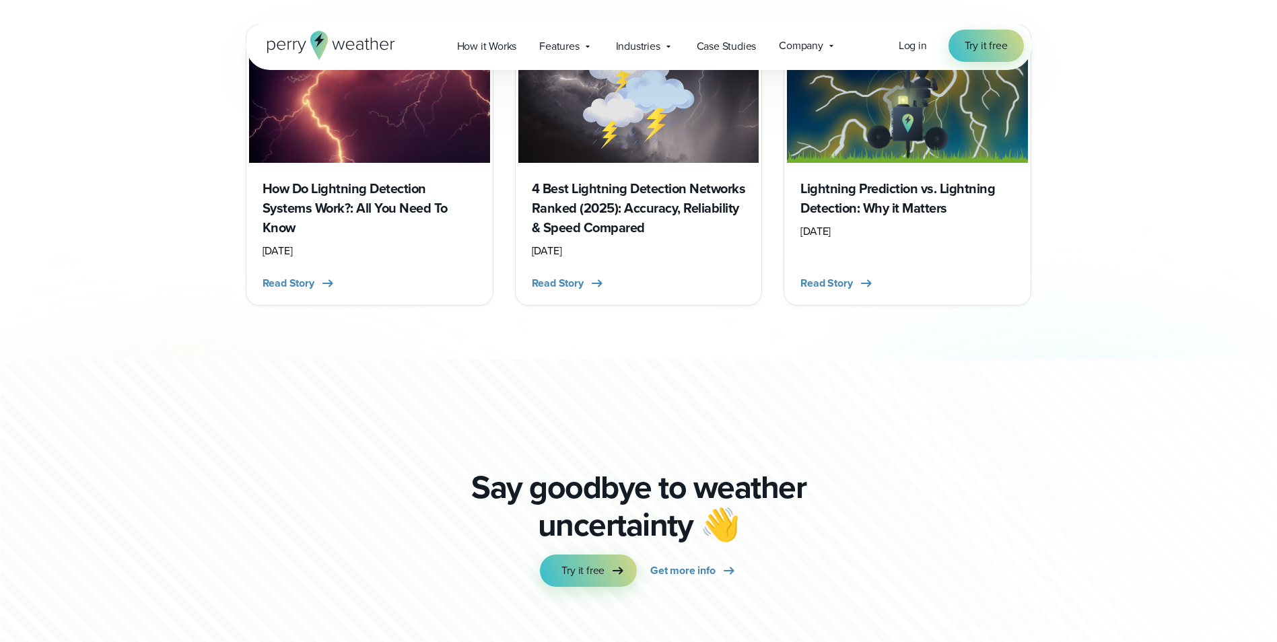
click at [838, 187] on h3 "Lightning Prediction vs. Lightning Detection: Why it Matters" at bounding box center [908, 198] width 214 height 39
